Goal: Navigation & Orientation: Find specific page/section

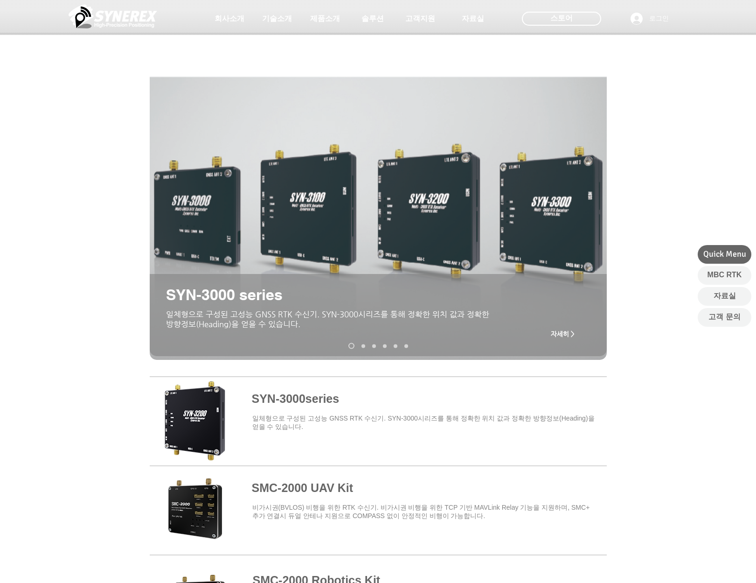
click at [111, 24] on img at bounding box center [113, 16] width 89 height 28
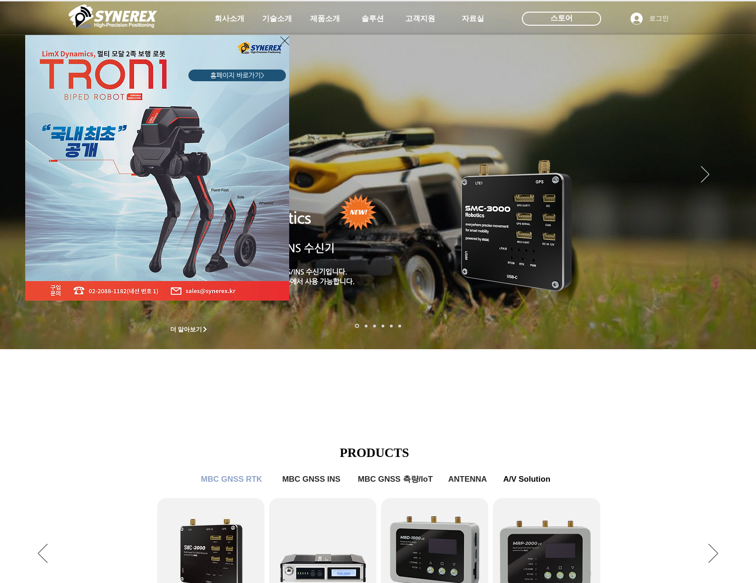
click at [285, 42] on icon "사이트로 돌아가기" at bounding box center [284, 41] width 9 height 12
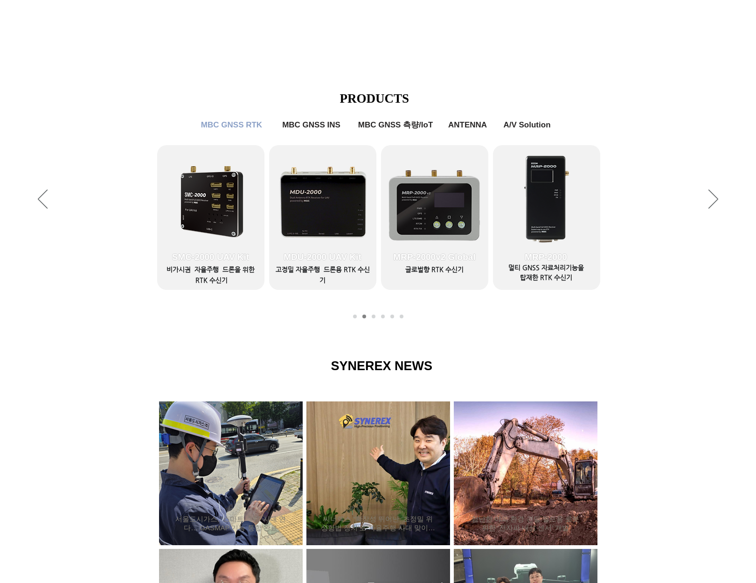
scroll to position [355, 0]
click at [307, 130] on span "MBC GNSS INS" at bounding box center [311, 124] width 65 height 10
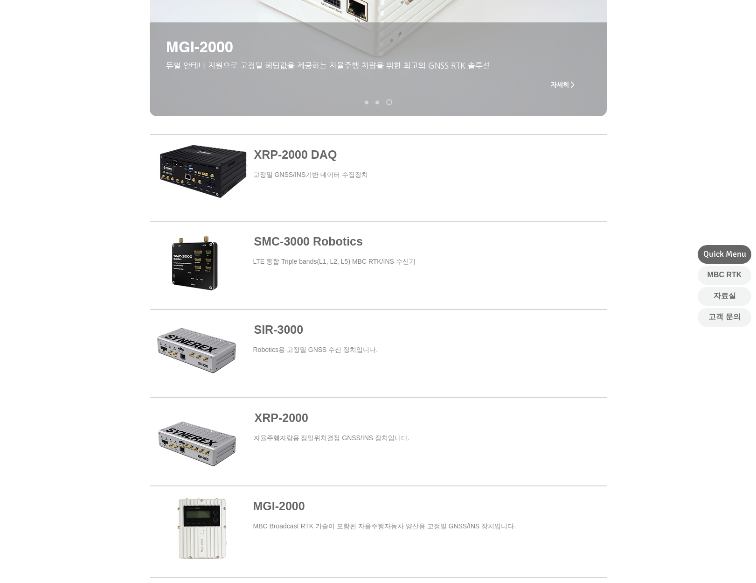
scroll to position [248, 0]
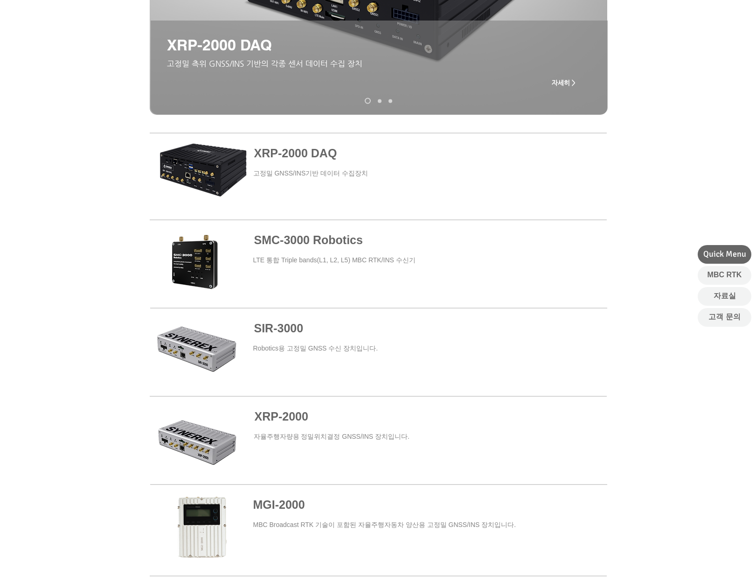
click at [321, 239] on span "SMC-3000 Robotics" at bounding box center [308, 239] width 109 height 13
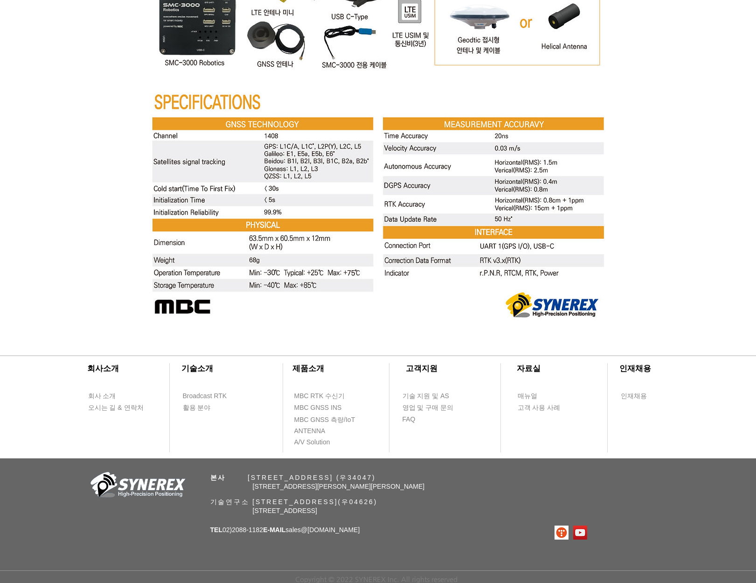
scroll to position [3545, 0]
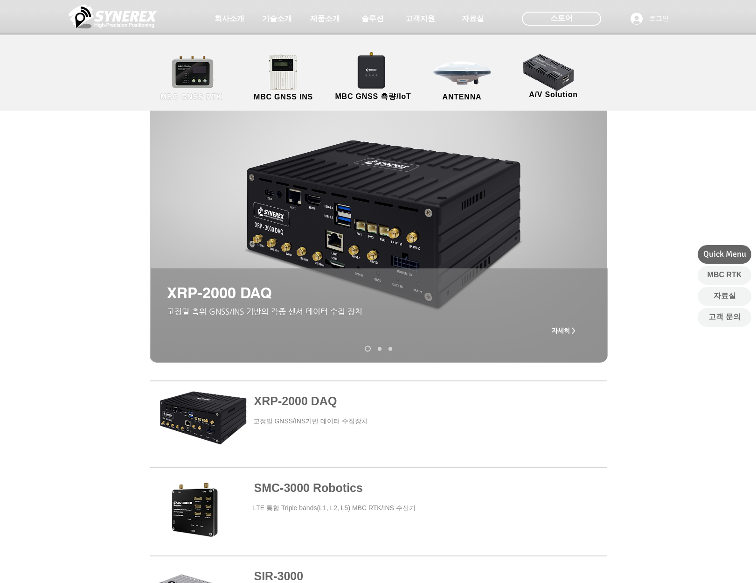
click at [210, 74] on link "MBC GNSS RTK" at bounding box center [192, 78] width 84 height 49
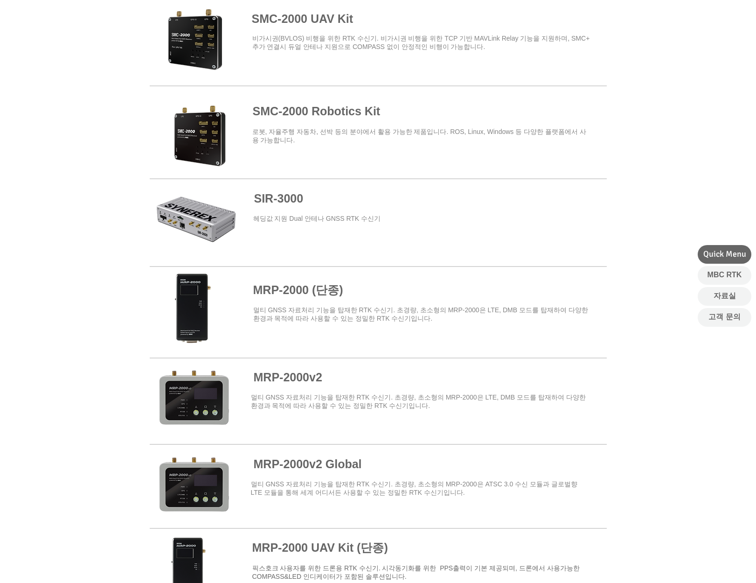
scroll to position [470, 0]
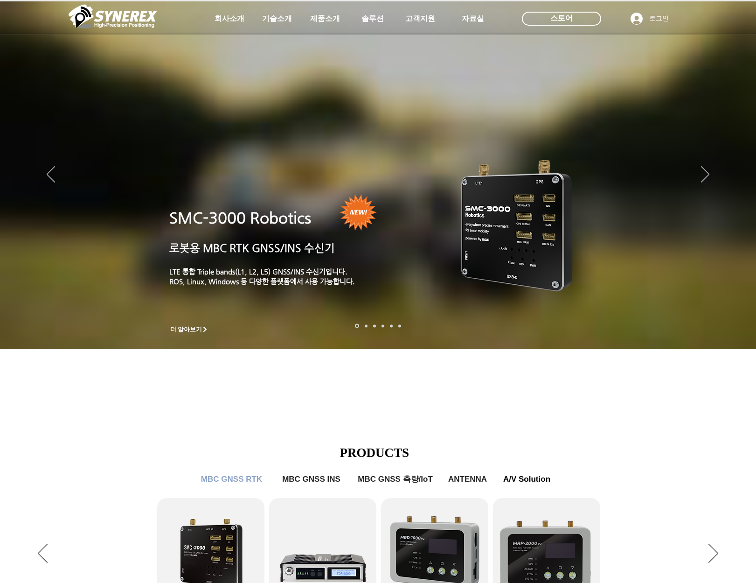
scroll to position [355, 0]
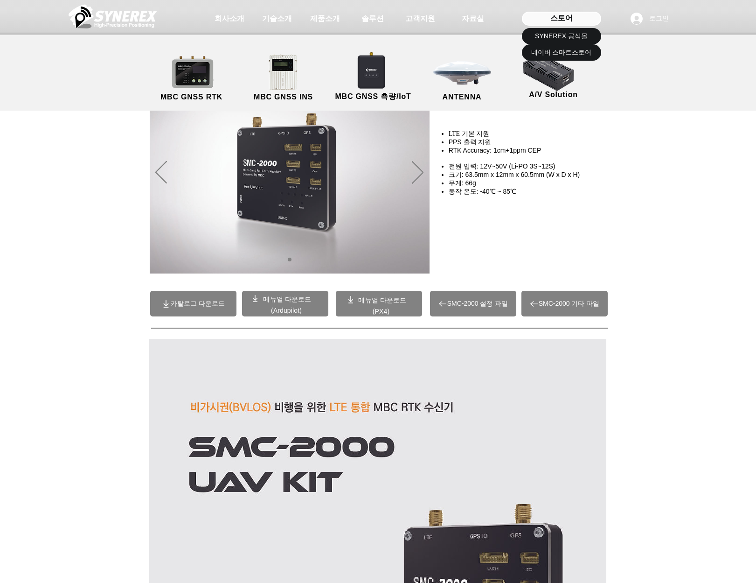
click at [553, 18] on span "스토어" at bounding box center [562, 18] width 22 height 10
click at [558, 36] on span "SYNEREX 공식몰" at bounding box center [561, 36] width 53 height 9
